Goal: Transaction & Acquisition: Purchase product/service

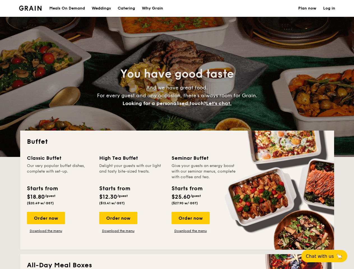
select select
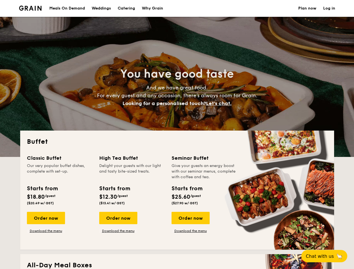
click at [177, 134] on div "Buffet Classic Buffet Our very popular buffet dishes, complete with set-up. Sta…" at bounding box center [177, 190] width 314 height 119
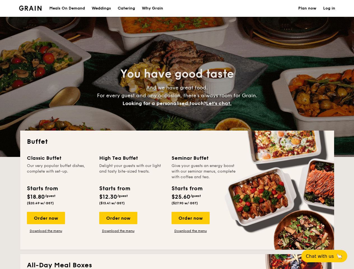
click at [329, 8] on link "Log in" at bounding box center [329, 8] width 12 height 17
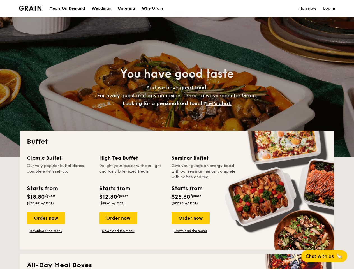
click at [220, 103] on span "Let's chat." at bounding box center [218, 103] width 25 height 6
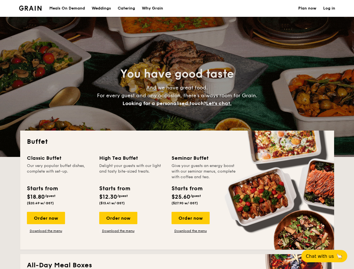
click at [46, 218] on div "Order now" at bounding box center [46, 218] width 38 height 12
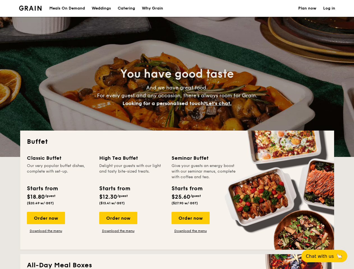
click at [118, 218] on div "Order now" at bounding box center [118, 218] width 38 height 12
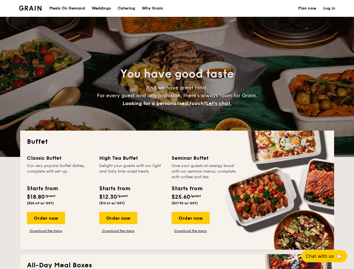
click at [190, 218] on div "Order now" at bounding box center [190, 218] width 38 height 12
click at [327, 256] on span "Chat with us" at bounding box center [320, 255] width 28 height 5
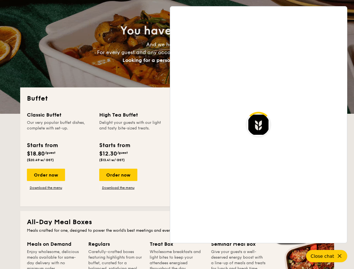
scroll to position [961, 0]
